Goal: Task Accomplishment & Management: Manage account settings

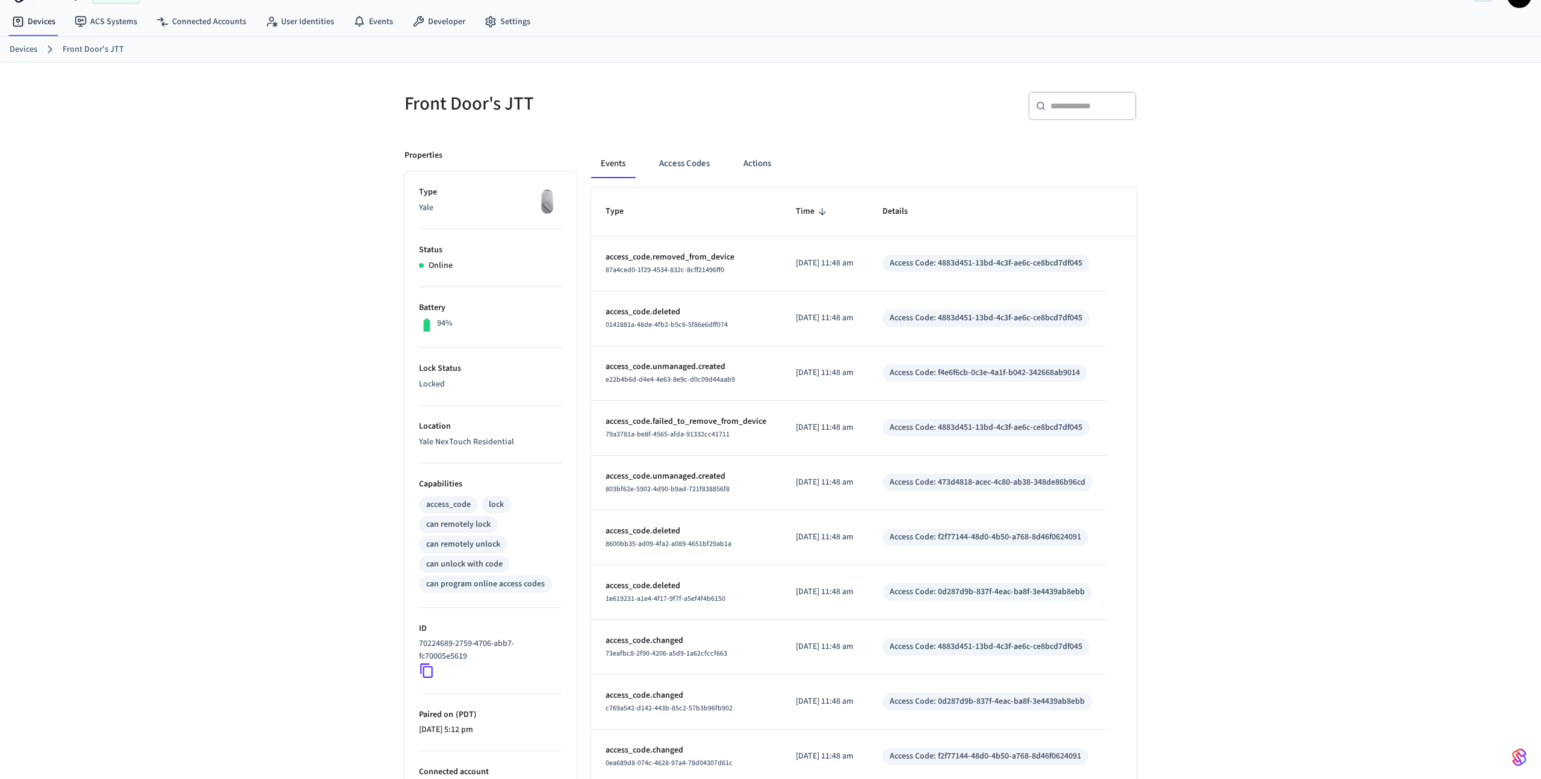
scroll to position [27, 0]
click at [708, 166] on button "Access Codes" at bounding box center [685, 163] width 70 height 29
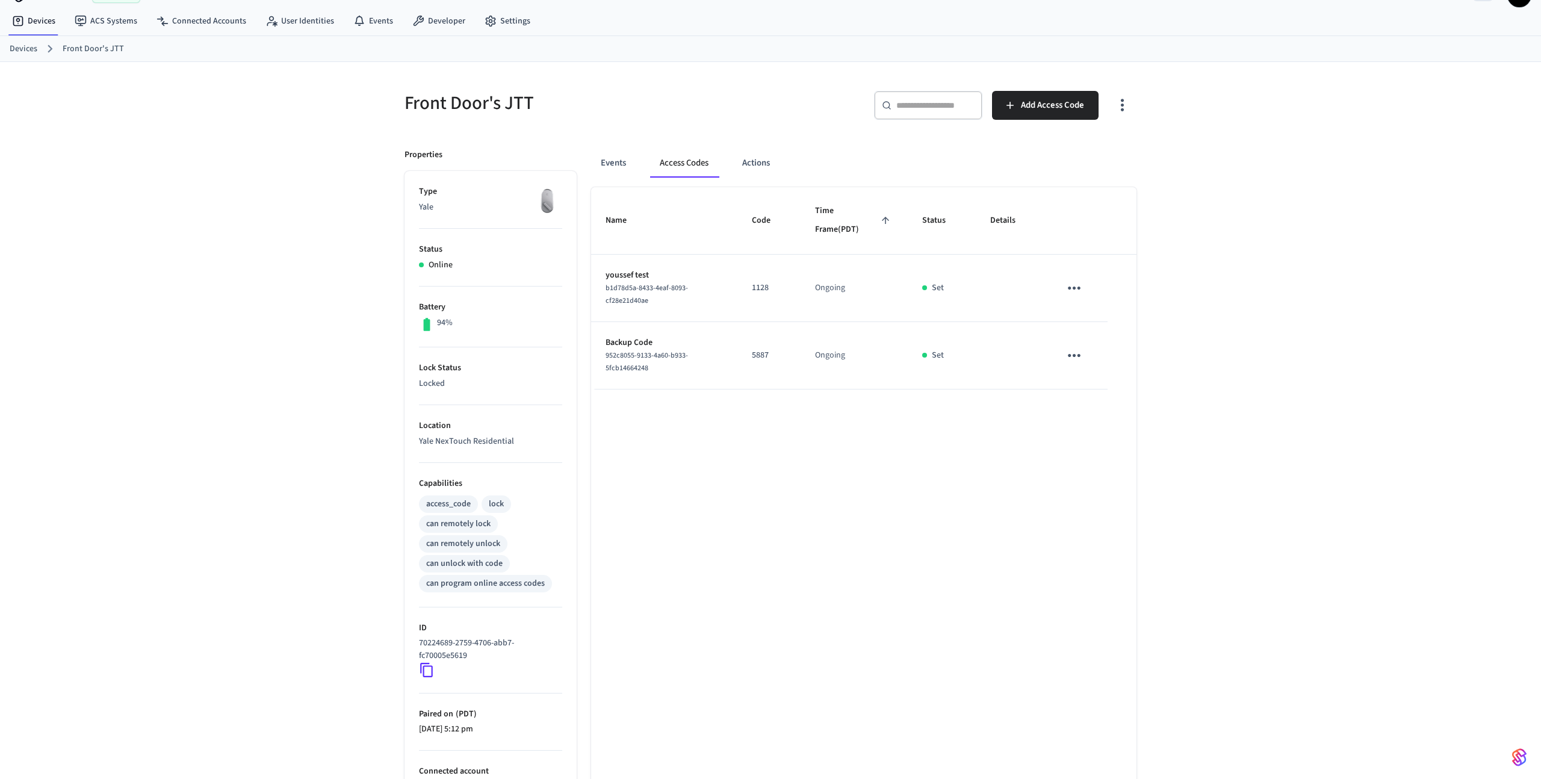
click at [1072, 279] on icon "sticky table" at bounding box center [1074, 288] width 19 height 19
drag, startPoint x: 1115, startPoint y: 353, endPoint x: 1065, endPoint y: 335, distance: 52.9
click at [1115, 353] on li "Delete" at bounding box center [1103, 356] width 57 height 32
click at [1017, 90] on div "​ ​ Add Access Code" at bounding box center [949, 102] width 373 height 53
click at [1019, 102] on button "Add Access Code" at bounding box center [1045, 105] width 107 height 29
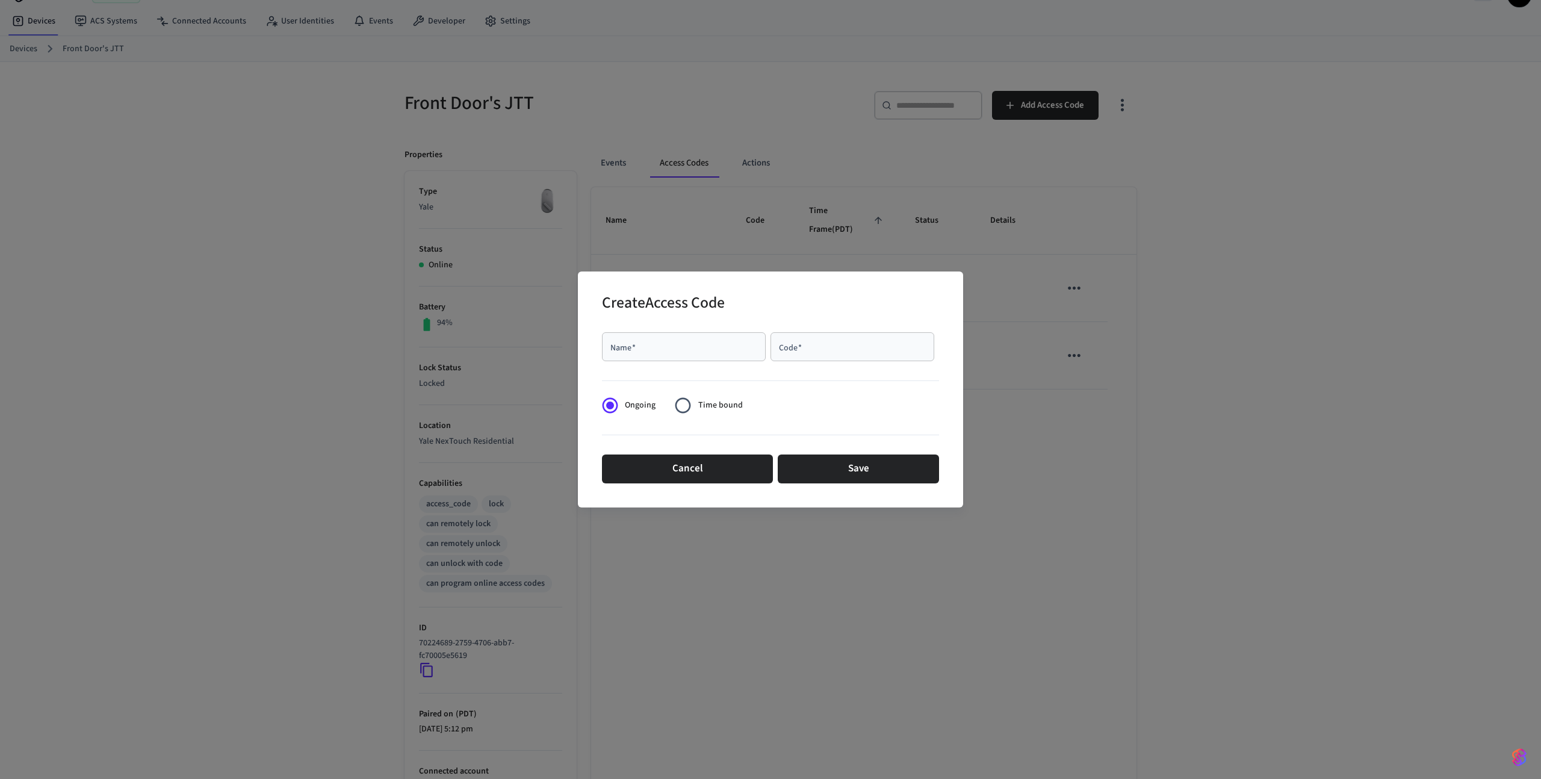
drag, startPoint x: 633, startPoint y: 371, endPoint x: 650, endPoint y: 337, distance: 38.2
click at [639, 358] on form "Name   * Name   * Code   * Code   * Ongoing Time bound Cancel Save" at bounding box center [770, 408] width 337 height 161
click at [649, 337] on div "Name   *" at bounding box center [684, 346] width 164 height 29
type input "**********"
click at [791, 332] on div "Code   *" at bounding box center [853, 346] width 164 height 29
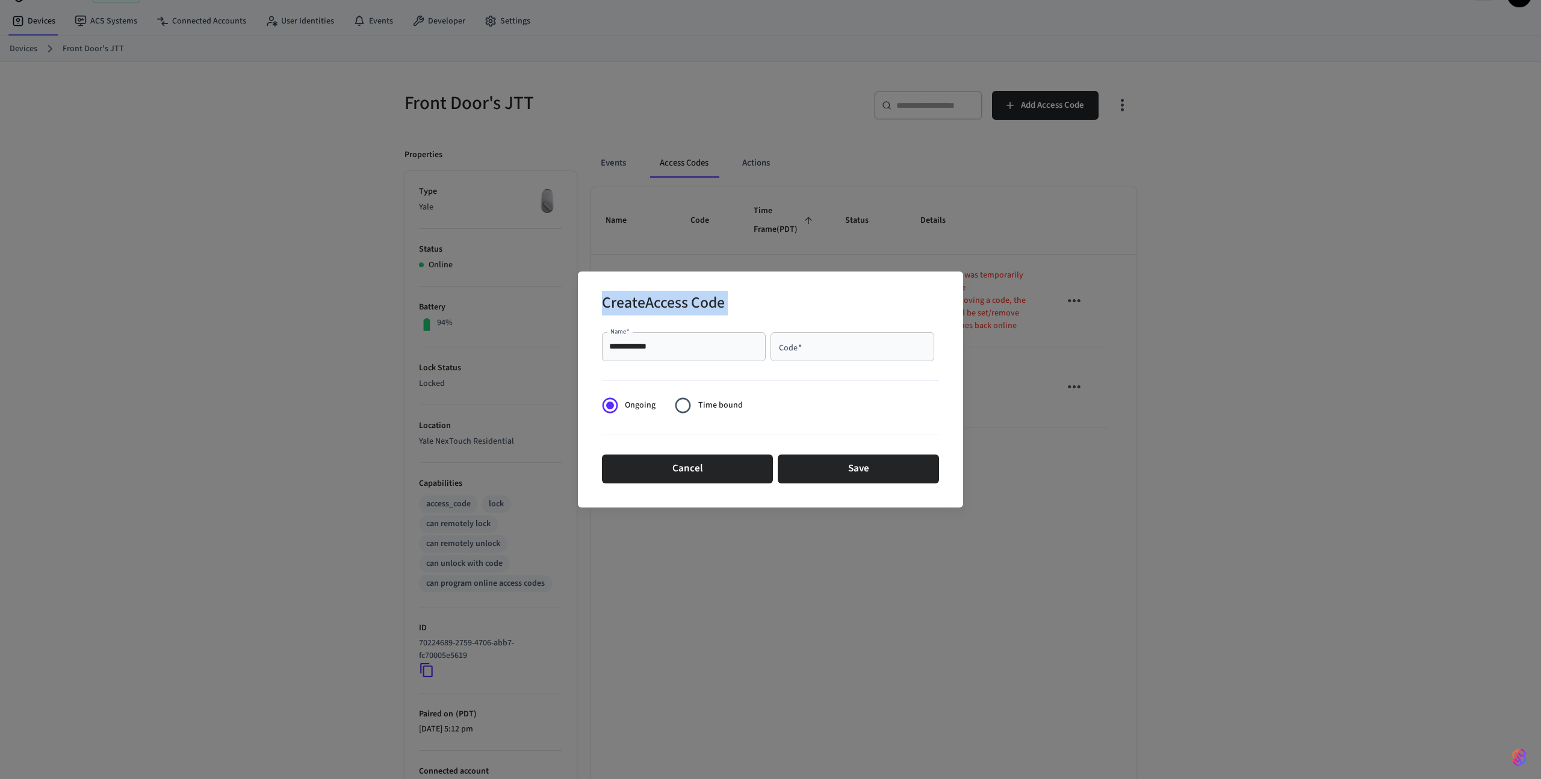
drag, startPoint x: 745, startPoint y: 289, endPoint x: 749, endPoint y: 331, distance: 41.7
click at [748, 331] on div "**********" at bounding box center [770, 390] width 385 height 236
click at [824, 356] on div "Code   *" at bounding box center [853, 346] width 164 height 29
type input "****"
click at [821, 457] on button "Save" at bounding box center [858, 469] width 161 height 29
